Goal: Check status

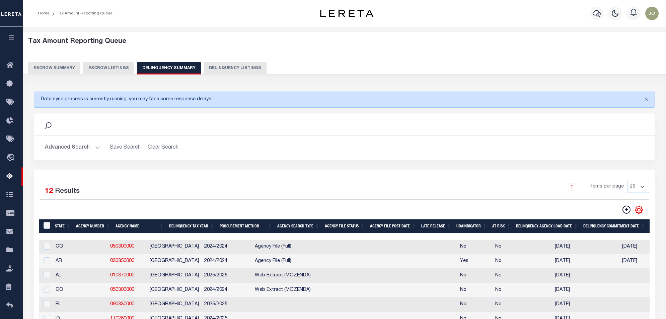
scroll to position [45, 0]
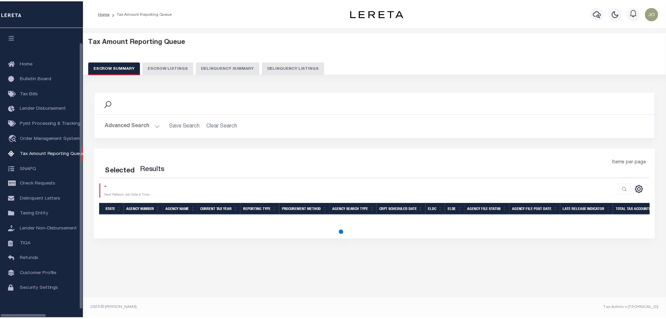
scroll to position [11, 0]
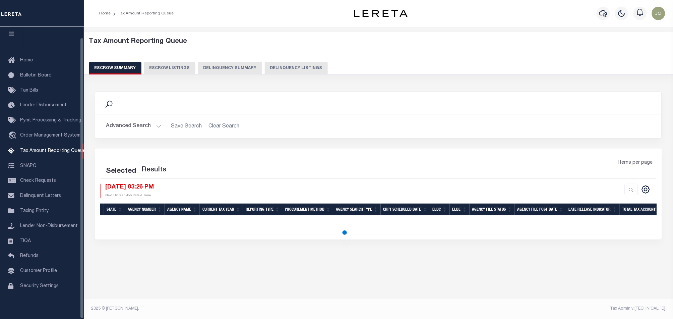
select select "100"
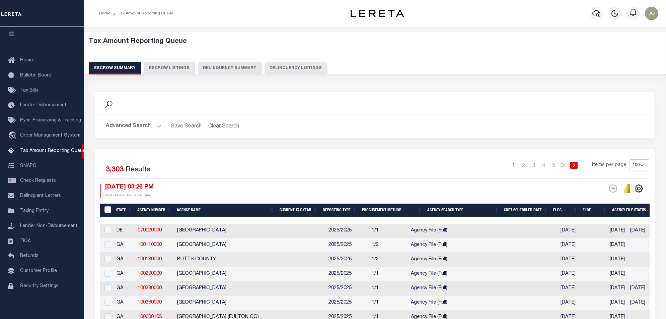
click at [226, 67] on button "Delinquency Summary" at bounding box center [230, 68] width 64 height 13
